Goal: Ask a question

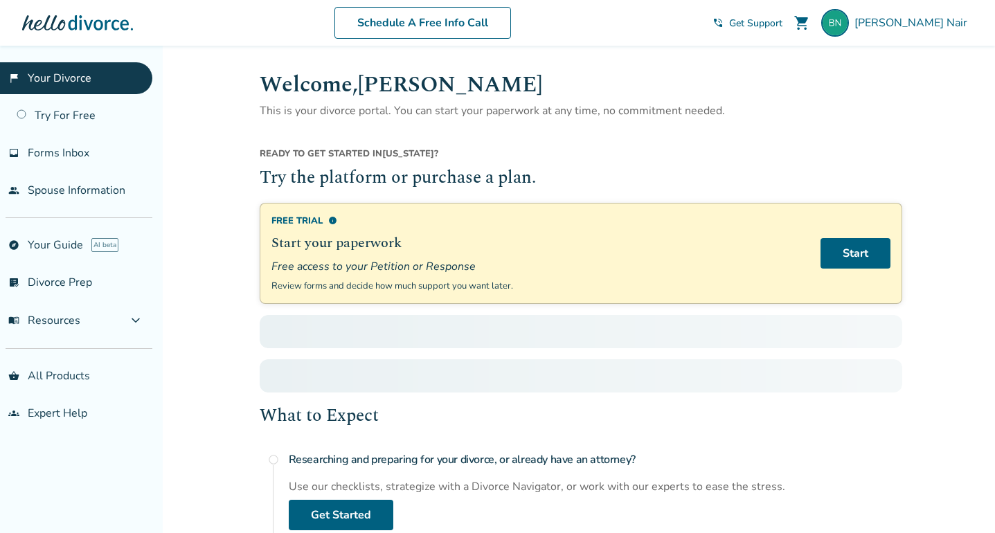
scroll to position [155, 0]
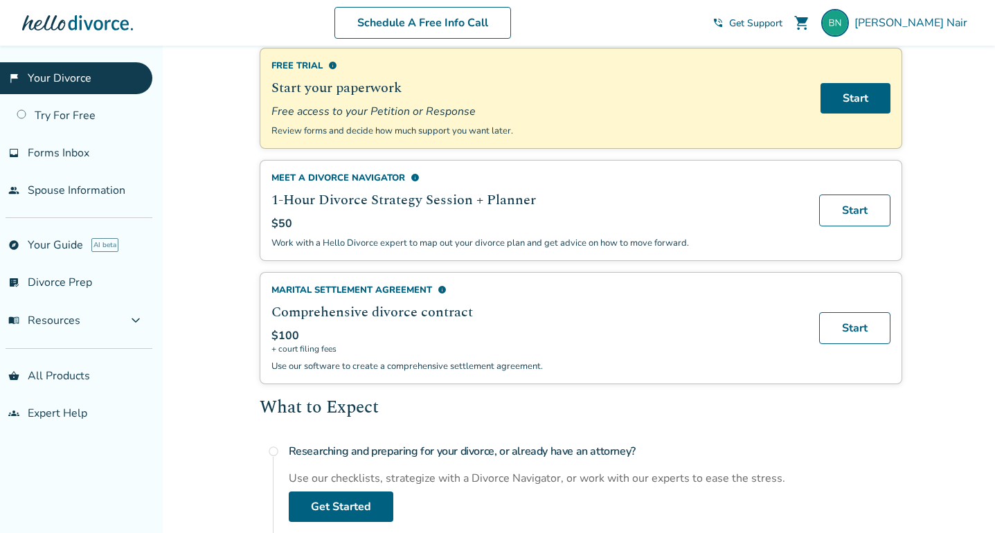
click at [783, 21] on span "Get Support" at bounding box center [755, 23] width 53 height 13
